Goal: Task Accomplishment & Management: Manage account settings

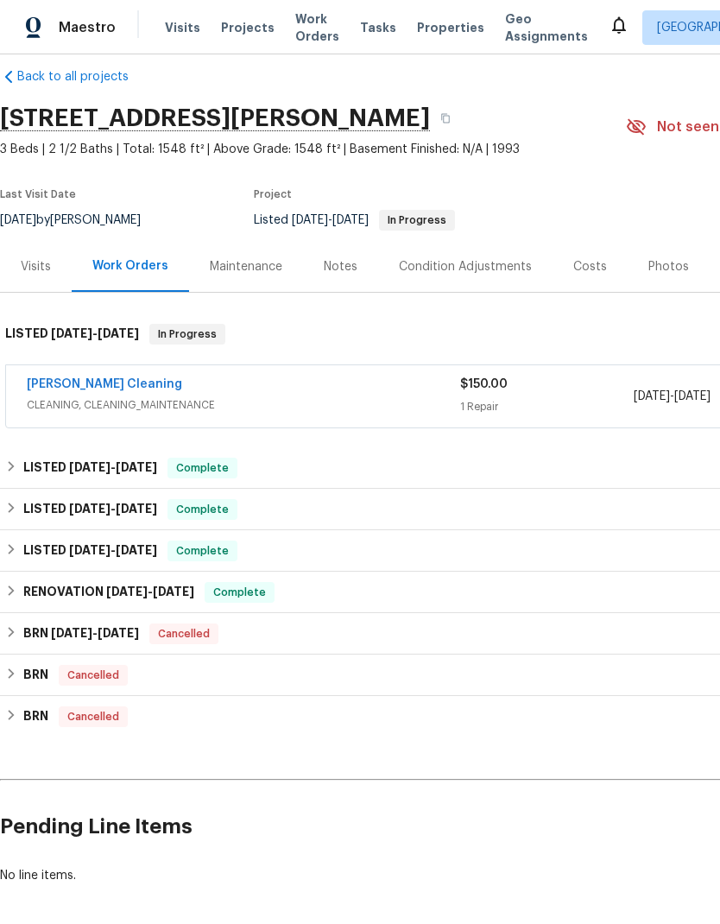
scroll to position [22, 0]
click at [326, 380] on div "[PERSON_NAME] Cleaning" at bounding box center [244, 385] width 434 height 21
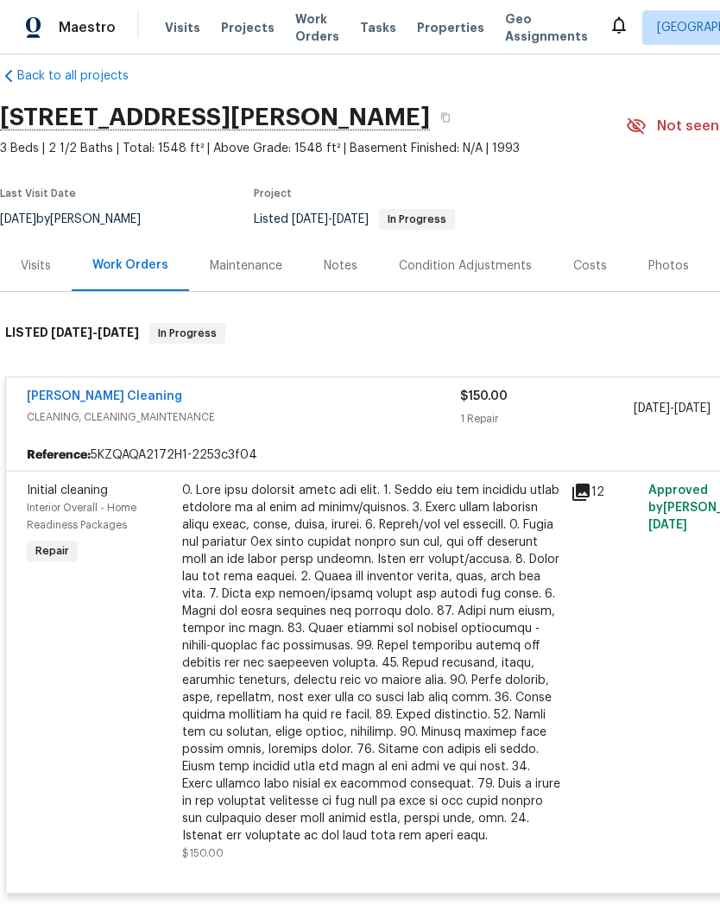
click at [418, 606] on div at bounding box center [371, 663] width 378 height 363
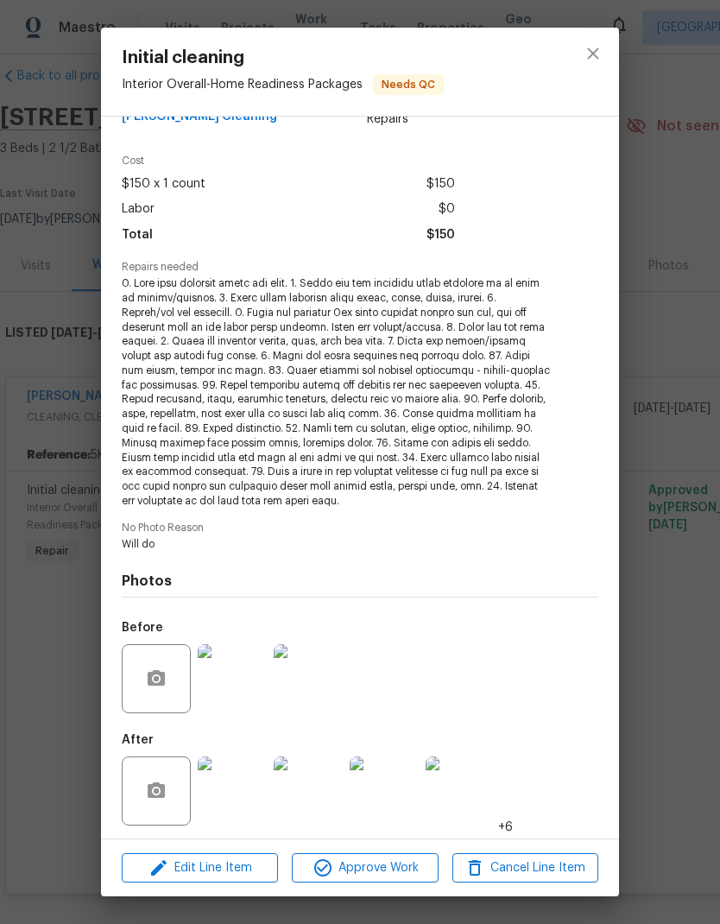
scroll to position [41, 0]
click at [241, 784] on img at bounding box center [232, 792] width 69 height 69
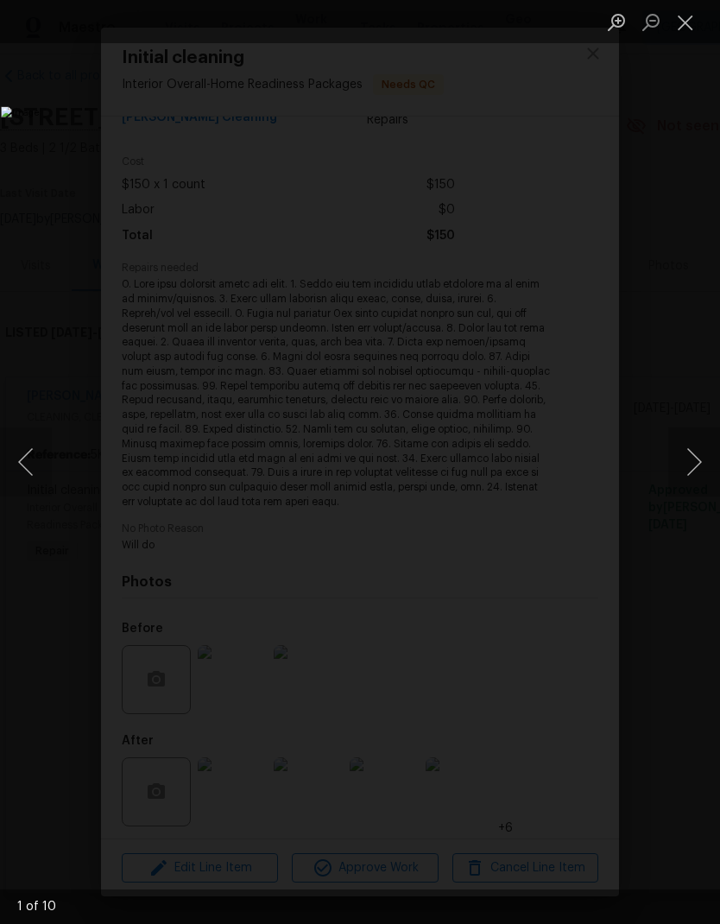
click at [697, 466] on button "Next image" at bounding box center [695, 462] width 52 height 69
click at [688, 473] on button "Next image" at bounding box center [695, 462] width 52 height 69
click at [683, 472] on button "Next image" at bounding box center [695, 462] width 52 height 69
click at [693, 476] on button "Next image" at bounding box center [695, 462] width 52 height 69
click at [694, 478] on button "Next image" at bounding box center [695, 462] width 52 height 69
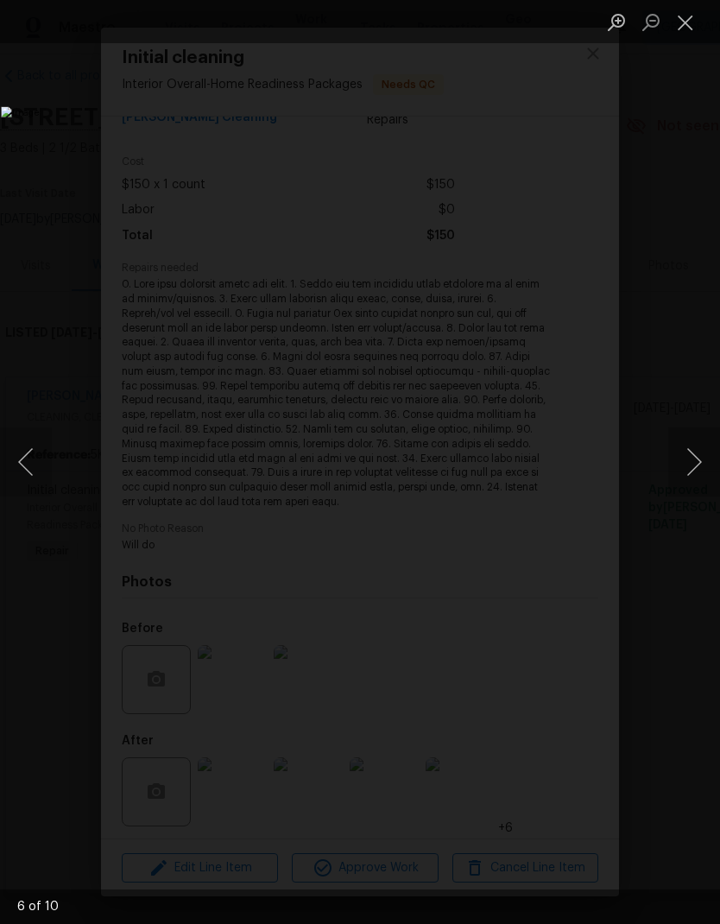
click at [694, 474] on button "Next image" at bounding box center [695, 462] width 52 height 69
click at [689, 472] on button "Next image" at bounding box center [695, 462] width 52 height 69
click at [701, 463] on button "Next image" at bounding box center [695, 462] width 52 height 69
click at [698, 468] on button "Next image" at bounding box center [695, 462] width 52 height 69
click at [691, 469] on button "Next image" at bounding box center [695, 462] width 52 height 69
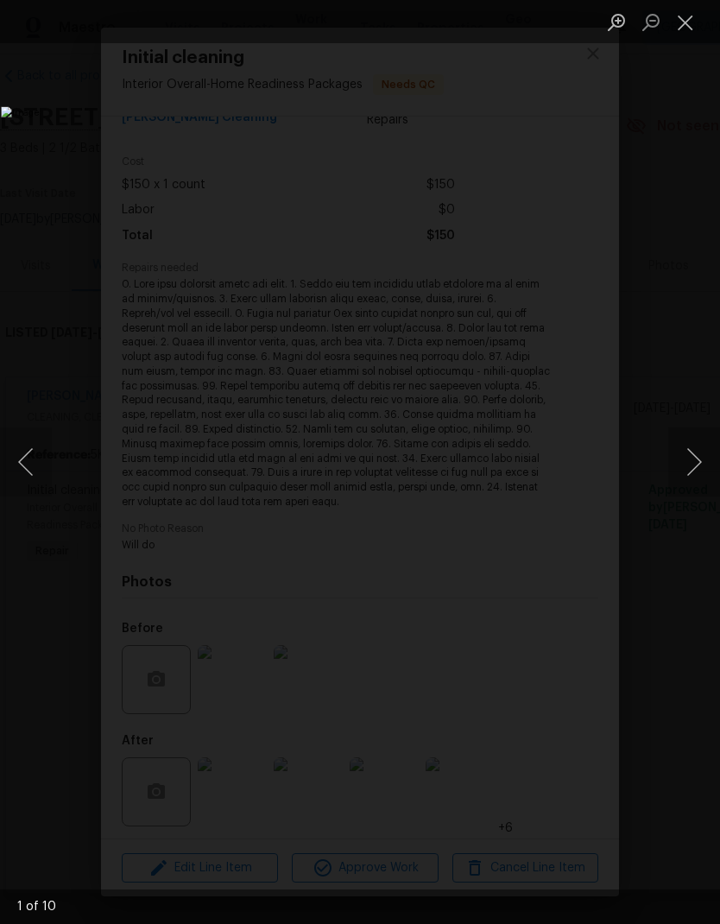
click at [697, 466] on button "Next image" at bounding box center [695, 462] width 52 height 69
click at [681, 32] on button "Close lightbox" at bounding box center [686, 22] width 35 height 30
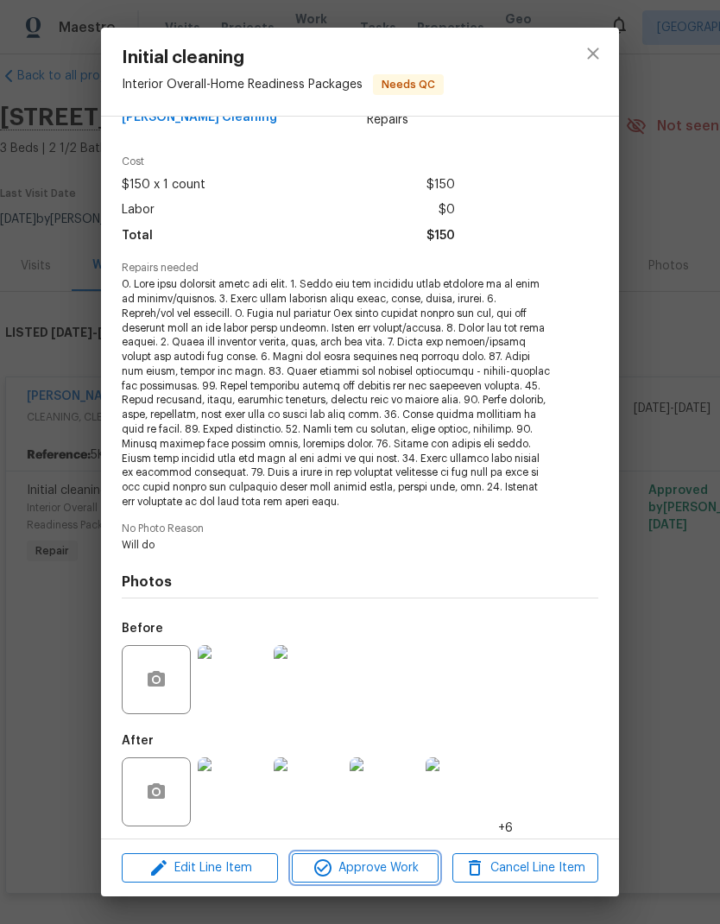
click at [375, 866] on span "Approve Work" at bounding box center [365, 869] width 136 height 22
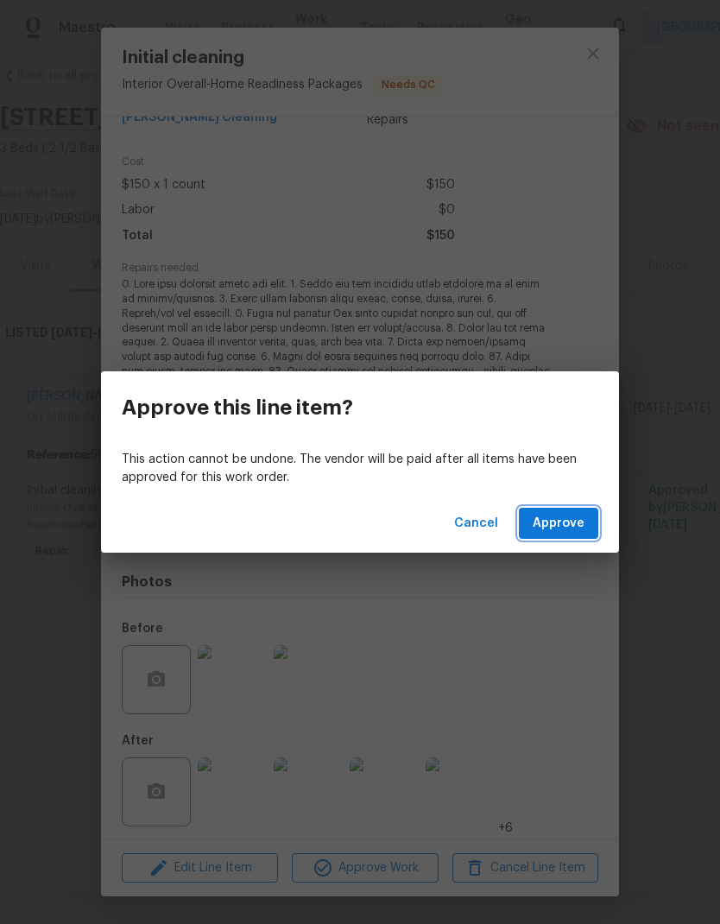
click at [568, 524] on span "Approve" at bounding box center [559, 524] width 52 height 22
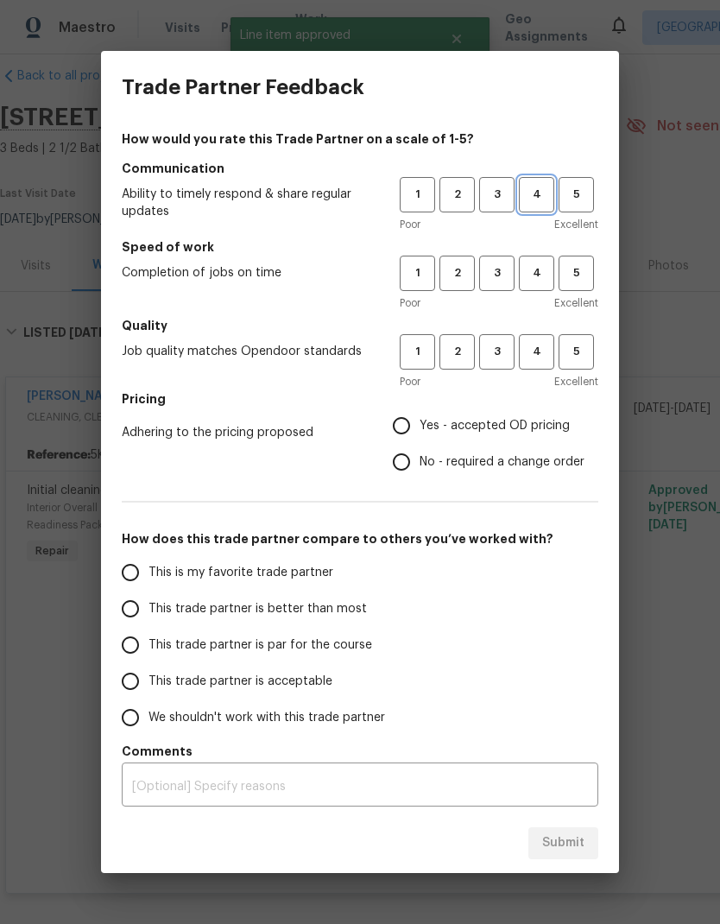
click at [544, 187] on span "4" at bounding box center [537, 195] width 32 height 20
click at [501, 271] on span "3" at bounding box center [497, 273] width 32 height 20
click at [498, 351] on span "3" at bounding box center [497, 352] width 32 height 20
click at [405, 426] on input "Yes - accepted OD pricing" at bounding box center [402, 426] width 36 height 36
radio input "true"
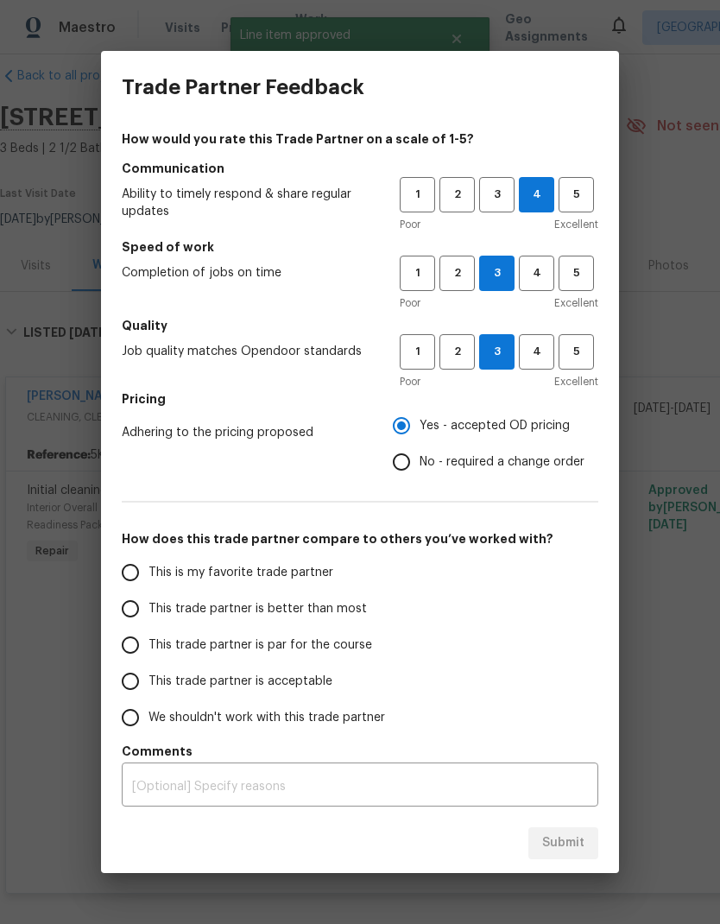
click at [138, 574] on input "This is my favorite trade partner" at bounding box center [130, 573] width 36 height 36
click at [572, 849] on span "Submit" at bounding box center [564, 844] width 42 height 22
radio input "true"
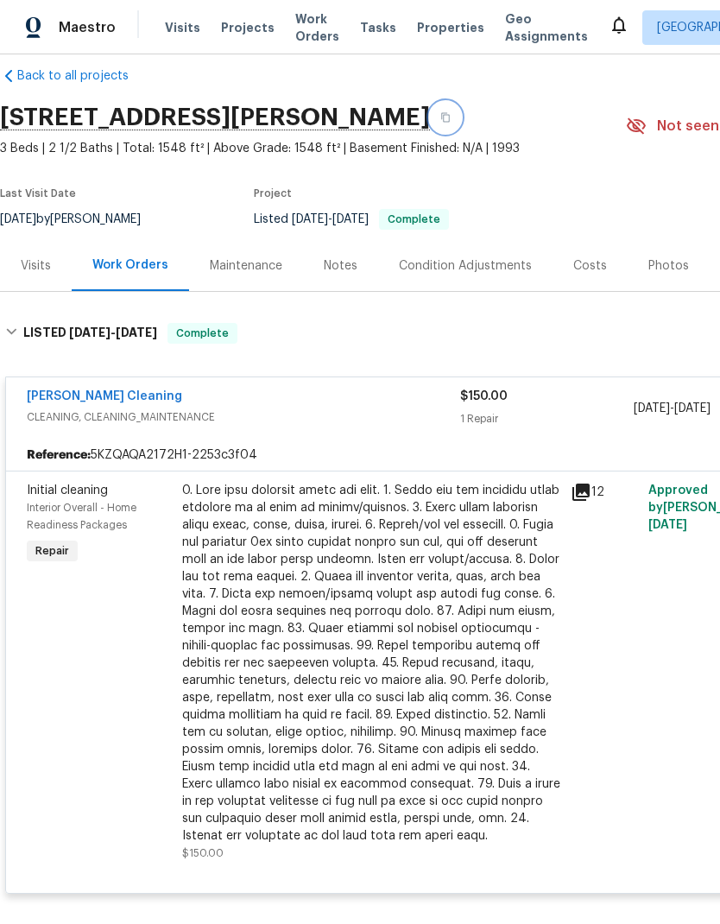
click at [461, 124] on button "button" at bounding box center [445, 117] width 31 height 31
click at [461, 117] on button "button" at bounding box center [445, 117] width 31 height 31
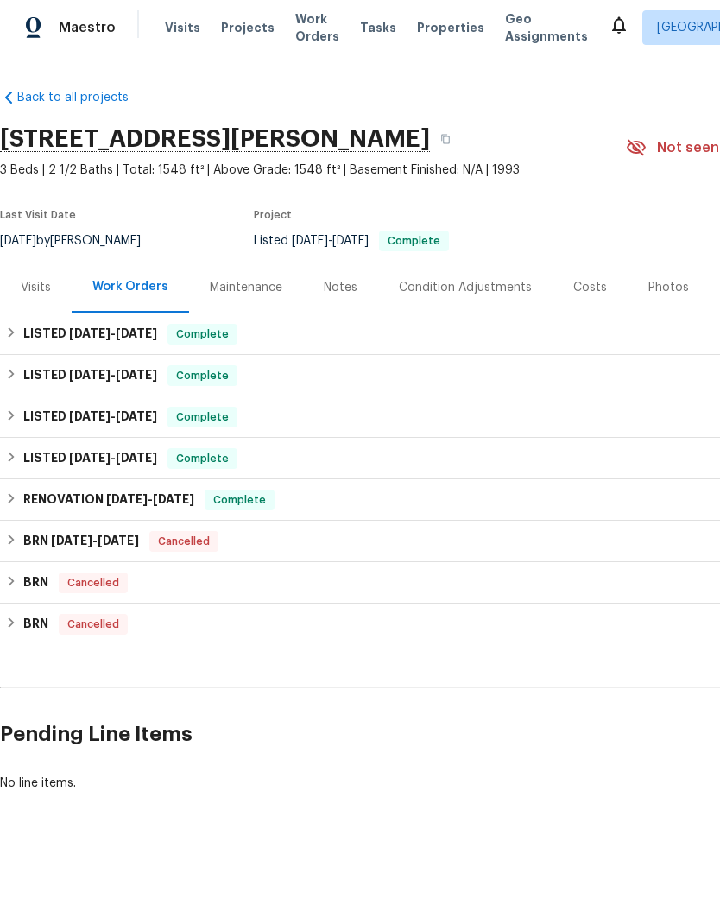
click at [353, 289] on div "Notes" at bounding box center [341, 287] width 34 height 17
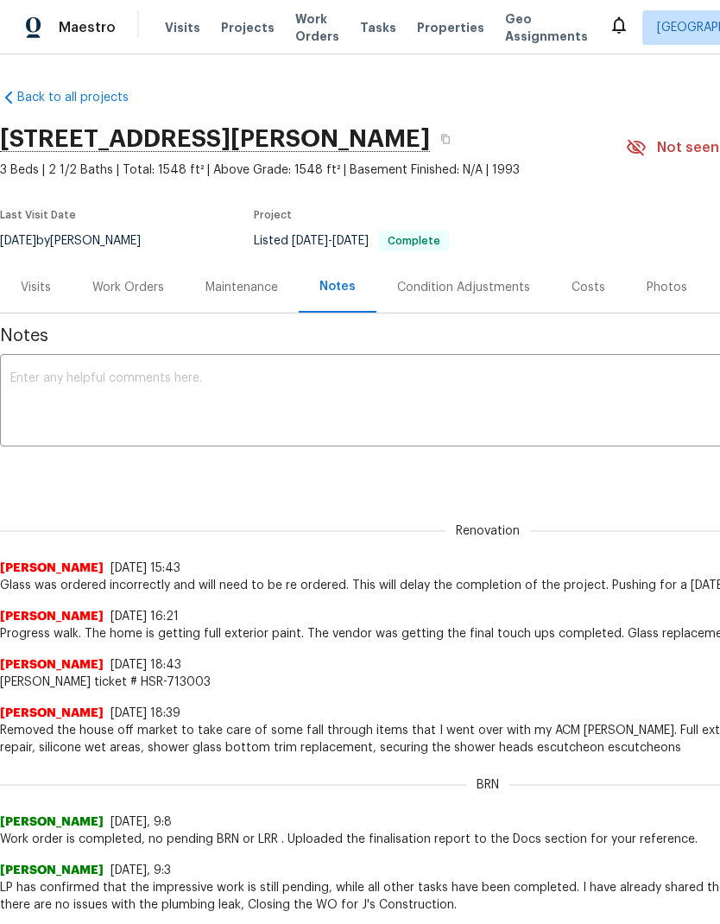
click at [181, 399] on textarea at bounding box center [487, 402] width 955 height 60
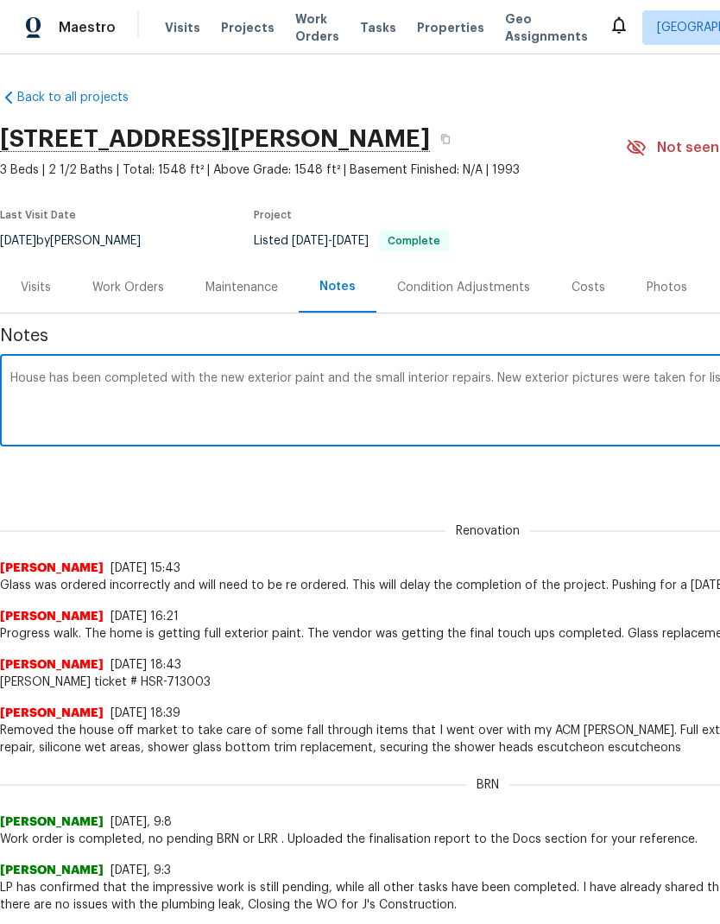
scroll to position [0, 256]
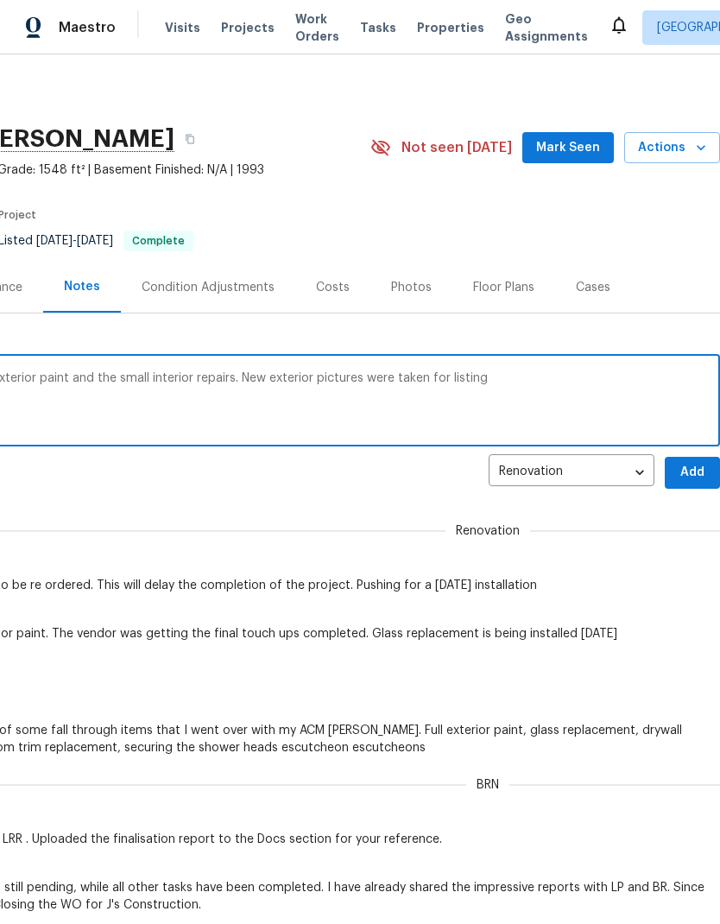
click at [573, 379] on textarea "House has been completed with the new exterior paint and the small interior rep…" at bounding box center [232, 402] width 955 height 60
paste textarea "HSR-714972"
click at [486, 374] on textarea "House has been completed with the new exterior paint and the small interior rep…" at bounding box center [232, 402] width 955 height 60
click at [485, 374] on textarea "House has been completed with the new exterior paint and the small interior rep…" at bounding box center [232, 402] width 955 height 60
click at [626, 407] on textarea "House has been completed with the new exterior paint and the small interior rep…" at bounding box center [232, 402] width 955 height 60
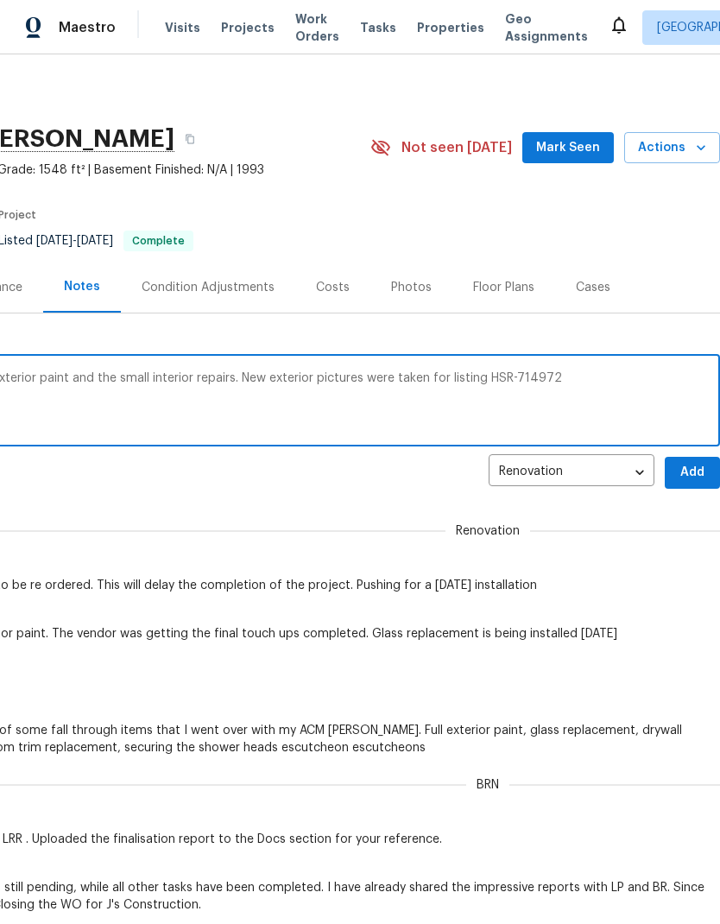
click at [482, 379] on textarea "House has been completed with the new exterior paint and the small interior rep…" at bounding box center [232, 402] width 955 height 60
click at [487, 377] on textarea "House has been completed with the new exterior paint and the small interior rep…" at bounding box center [232, 402] width 955 height 60
click at [484, 372] on textarea "House has been completed with the new exterior paint and the small interior rep…" at bounding box center [232, 402] width 955 height 60
click at [484, 376] on textarea "House has been completed with the new exterior paint and the small interior rep…" at bounding box center [232, 402] width 955 height 60
click at [482, 378] on textarea "House has been completed with the new exterior paint and the small interior rep…" at bounding box center [232, 402] width 955 height 60
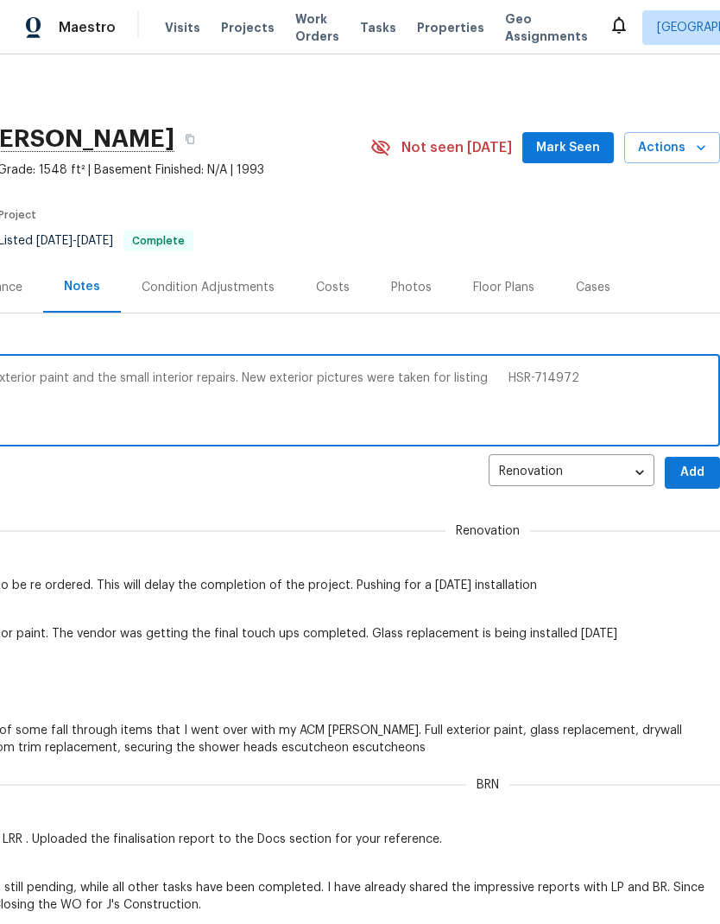
paste textarea "[URL][DOMAIN_NAME]"
click at [247, 394] on textarea "House has been completed with the new exterior paint and the small interior rep…" at bounding box center [232, 402] width 955 height 60
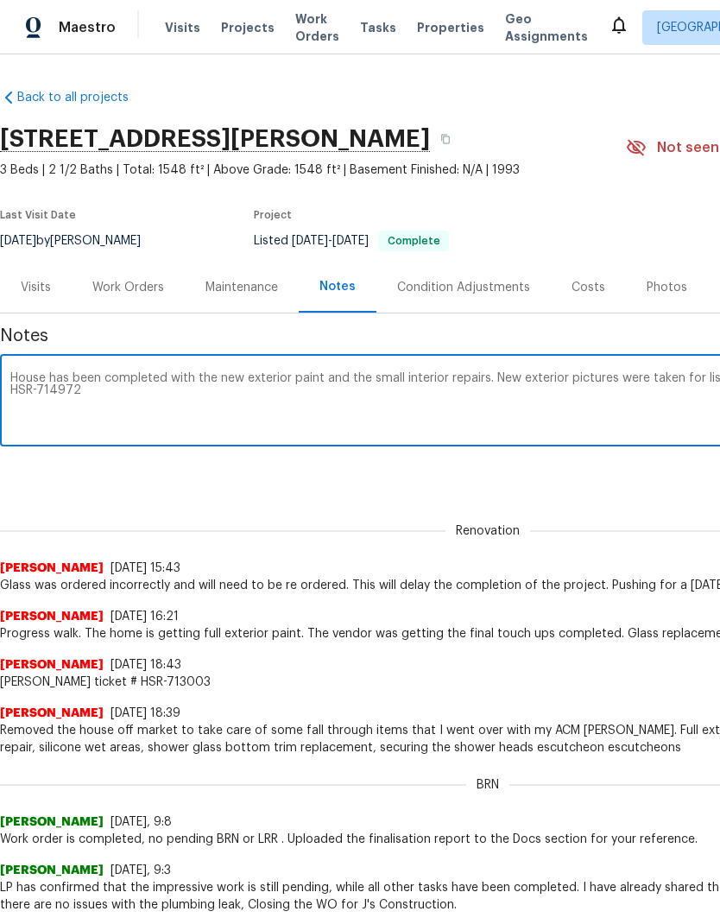
click at [502, 389] on textarea "House has been completed with the new exterior paint and the small interior rep…" at bounding box center [487, 402] width 955 height 60
click at [23, 397] on textarea "House has been completed with the new exterior paint and the small interior rep…" at bounding box center [487, 402] width 955 height 60
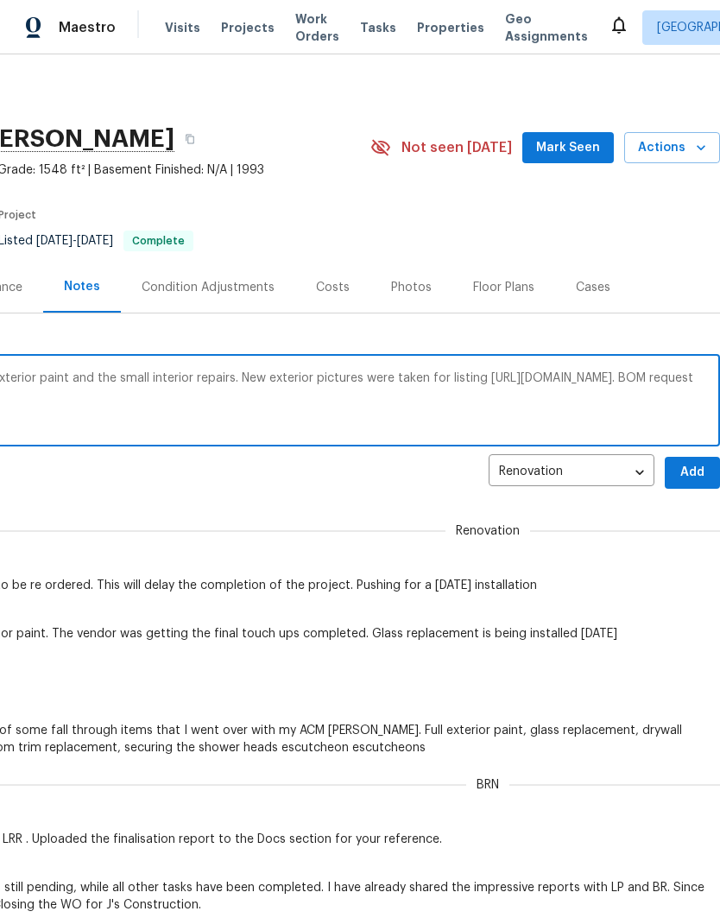
scroll to position [0, 256]
type textarea "House has been completed with the new exterior paint and the small interior rep…"
click at [698, 469] on span "Add" at bounding box center [693, 473] width 28 height 22
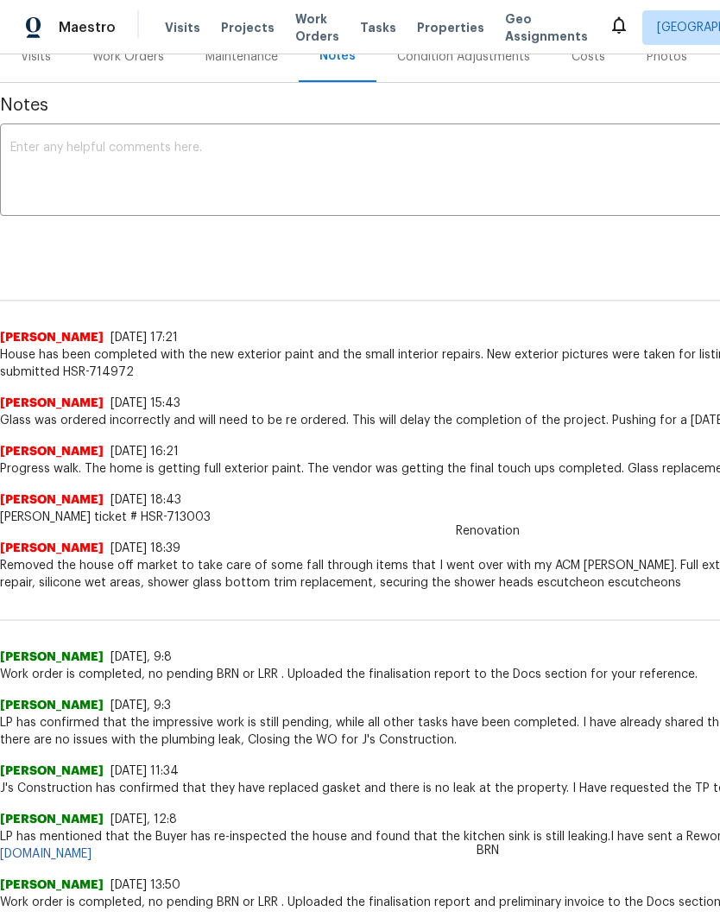
scroll to position [231, 0]
